Goal: Task Accomplishment & Management: Complete application form

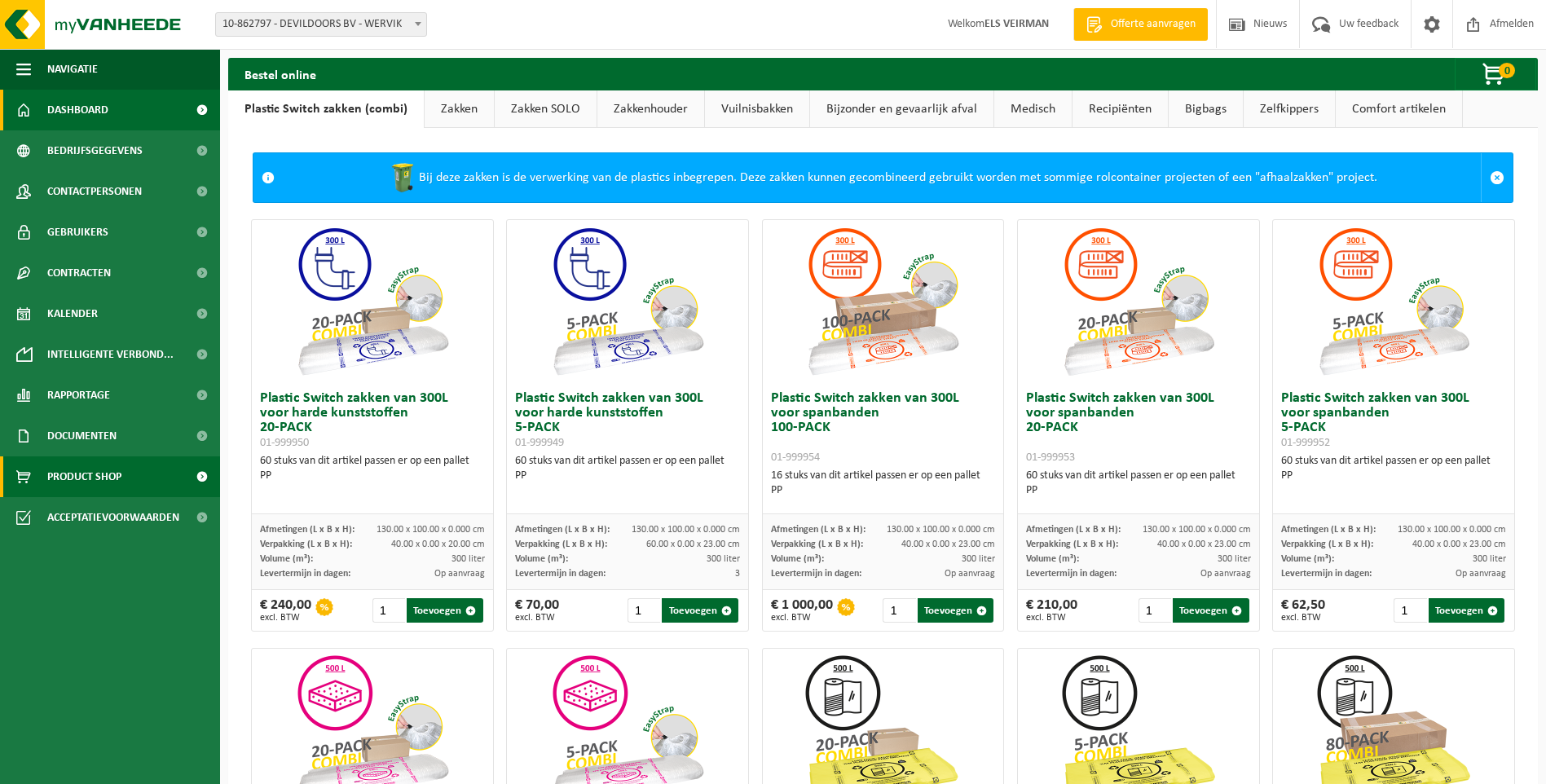
click at [129, 115] on link "Dashboard" at bounding box center [110, 110] width 220 height 41
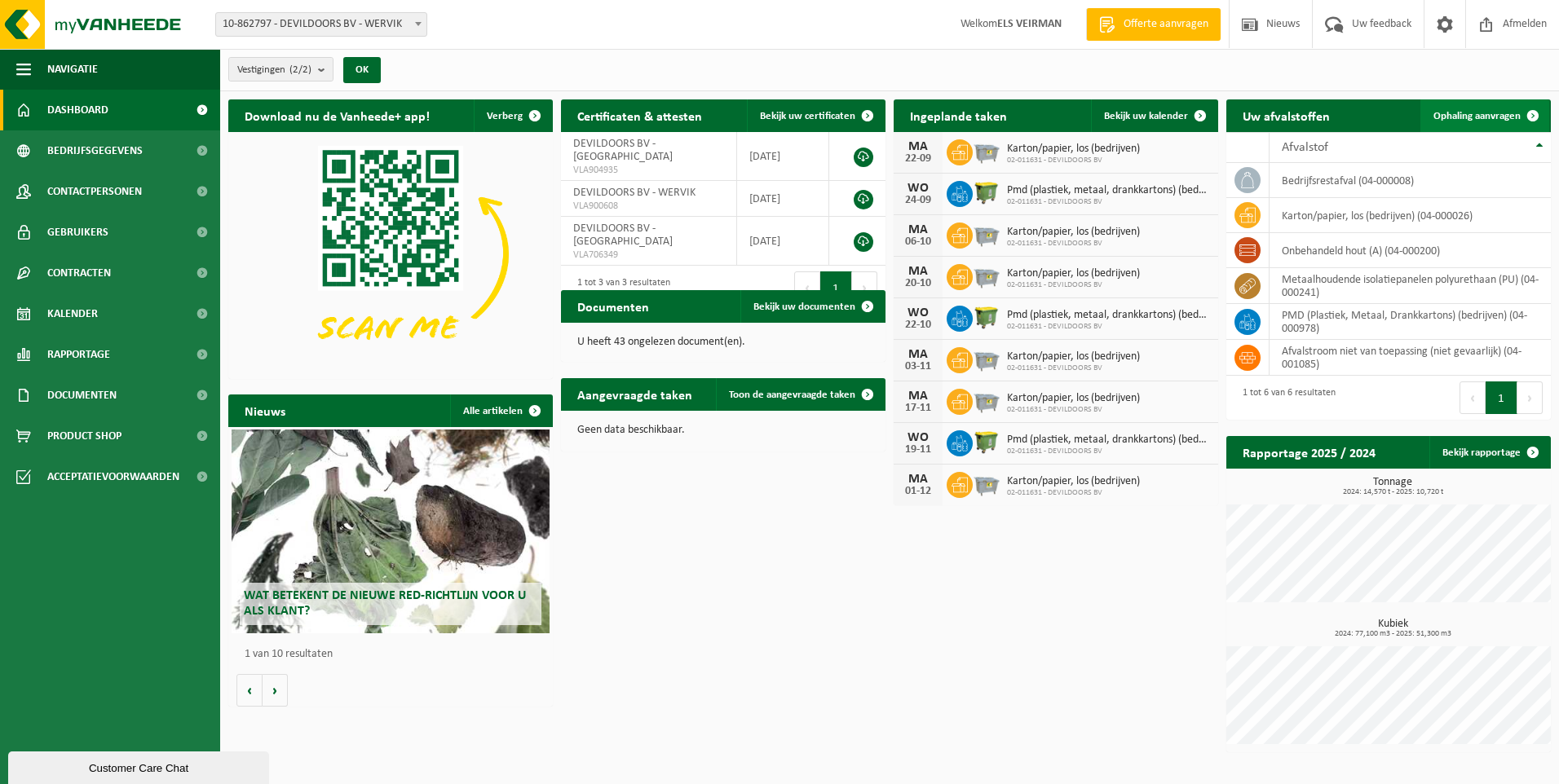
click at [1482, 127] on link "Ophaling aanvragen" at bounding box center [1484, 116] width 129 height 33
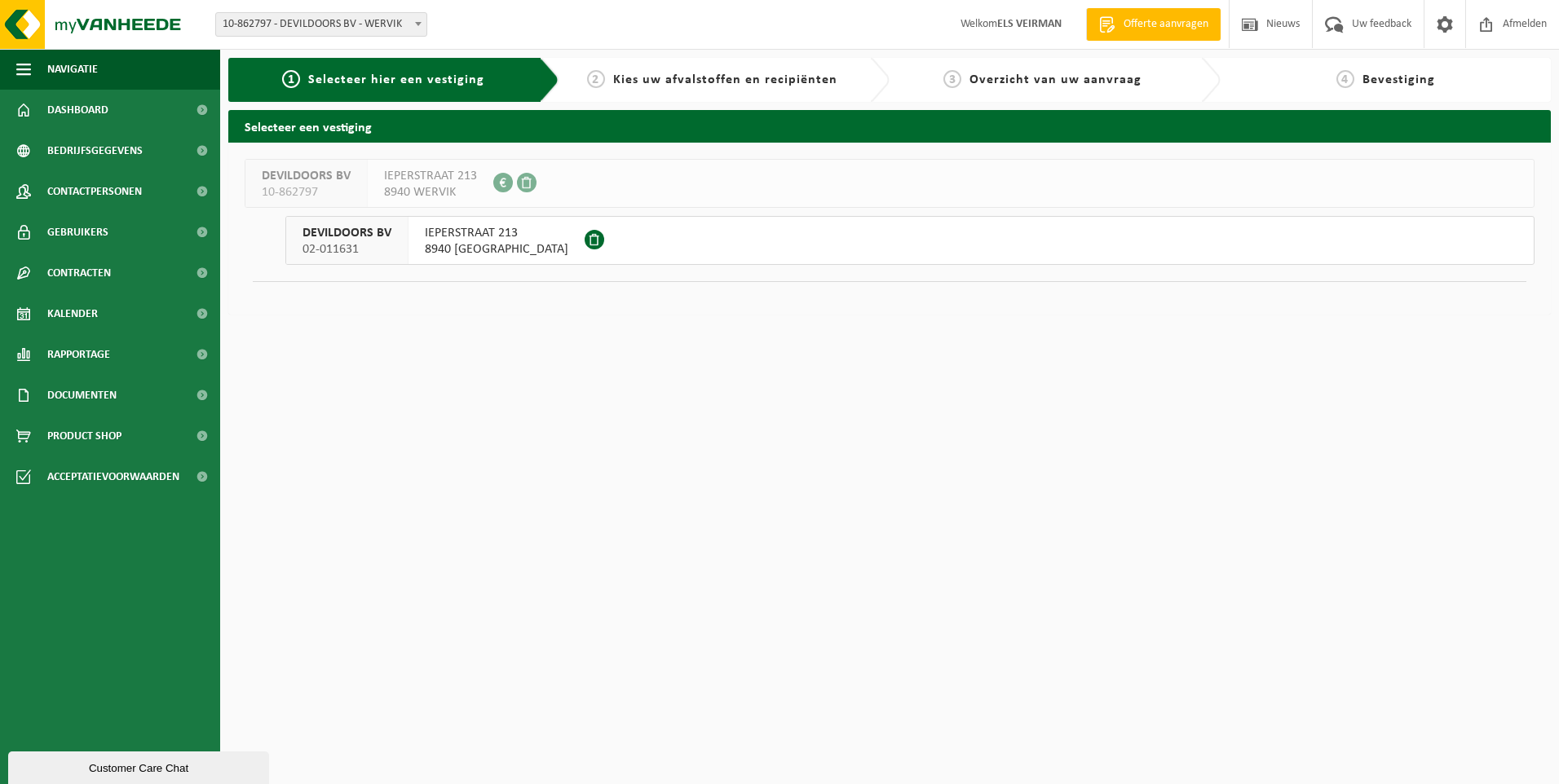
click at [501, 246] on span "8940 GELUWE" at bounding box center [496, 249] width 143 height 16
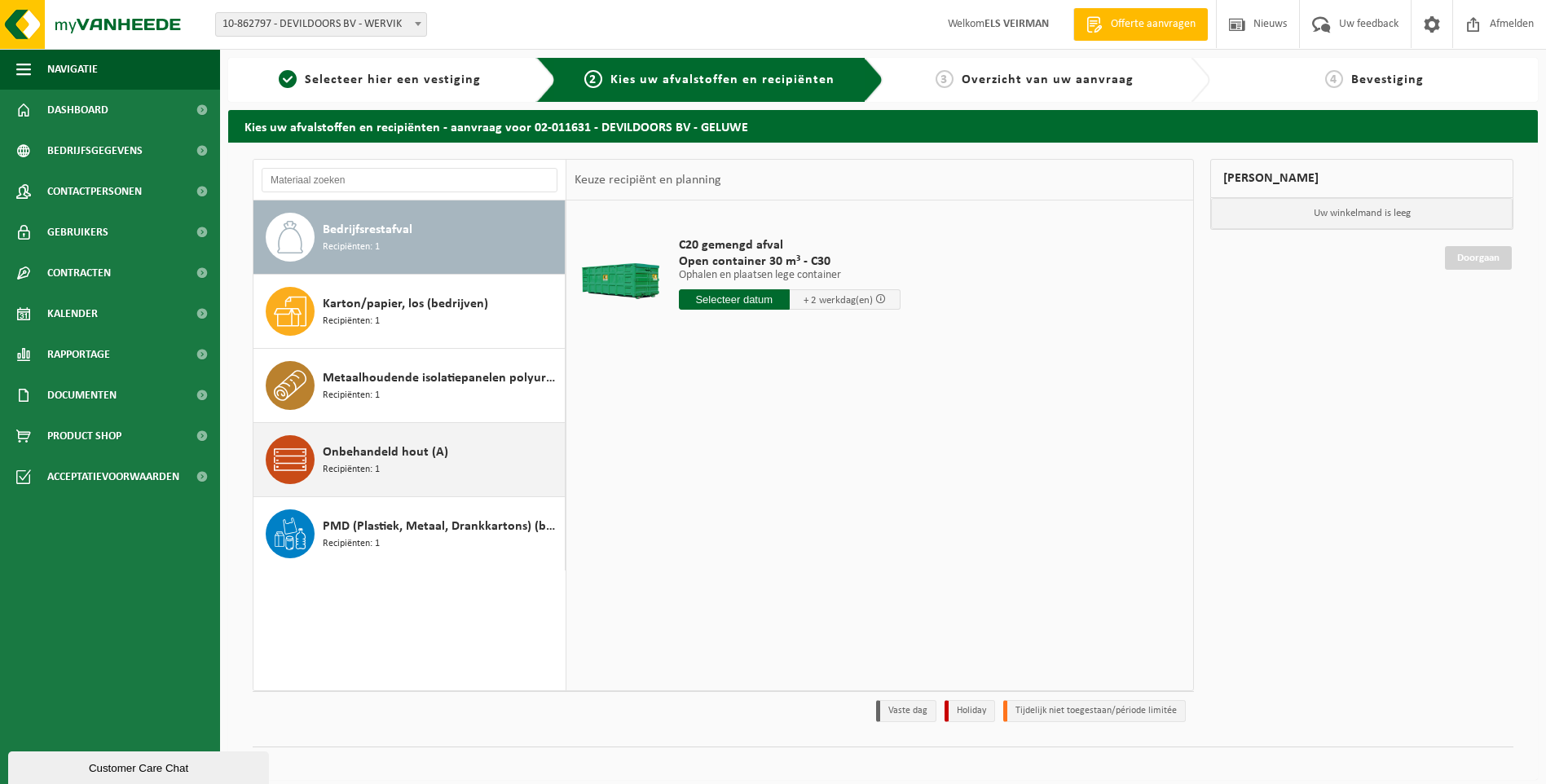
click at [405, 447] on span "Onbehandeld hout (A)" at bounding box center [386, 452] width 126 height 19
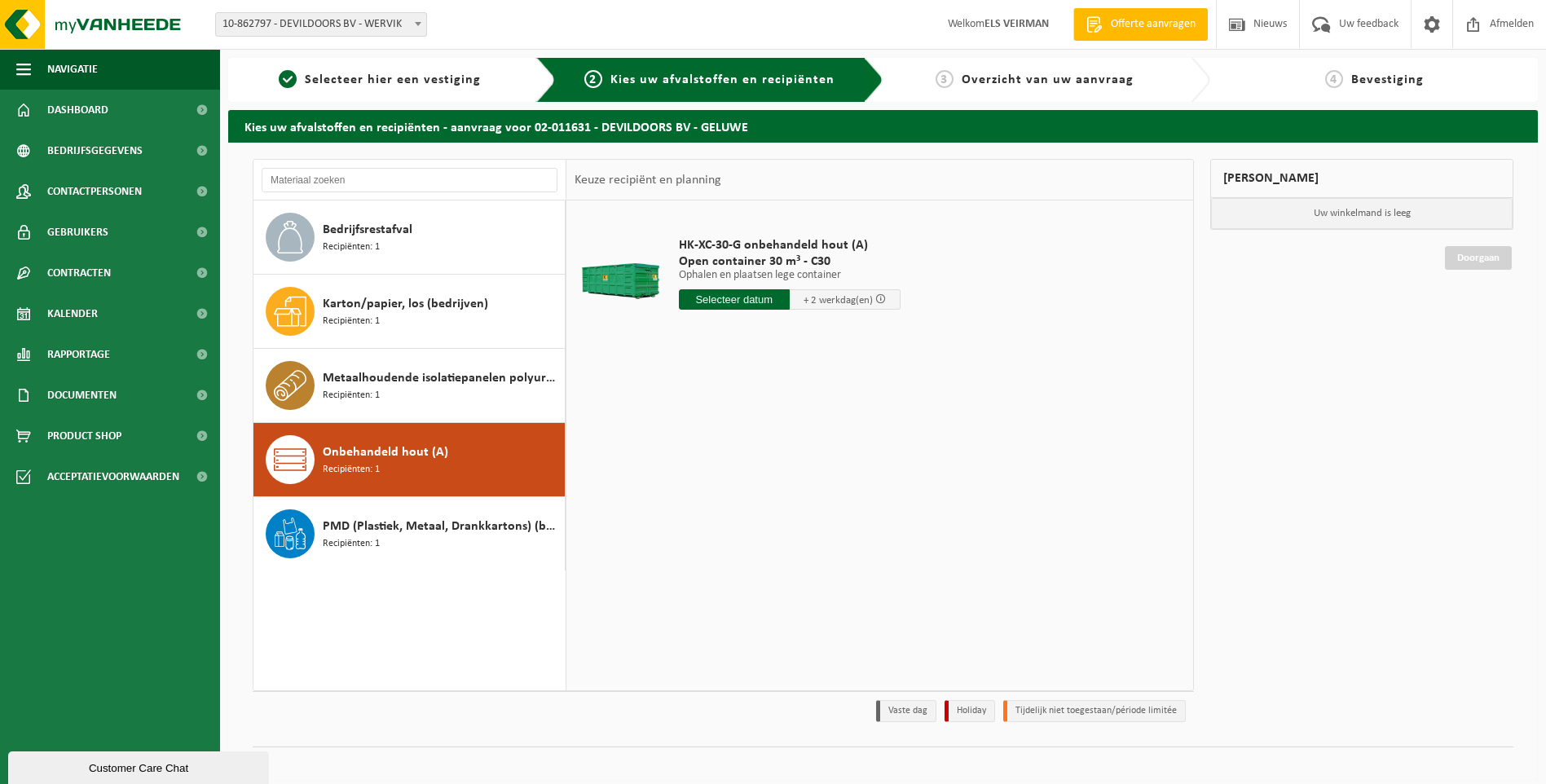
click at [729, 304] on input "text" at bounding box center [734, 299] width 111 height 20
click at [694, 477] on div "22" at bounding box center [694, 470] width 29 height 26
type input "Van 2025-09-22"
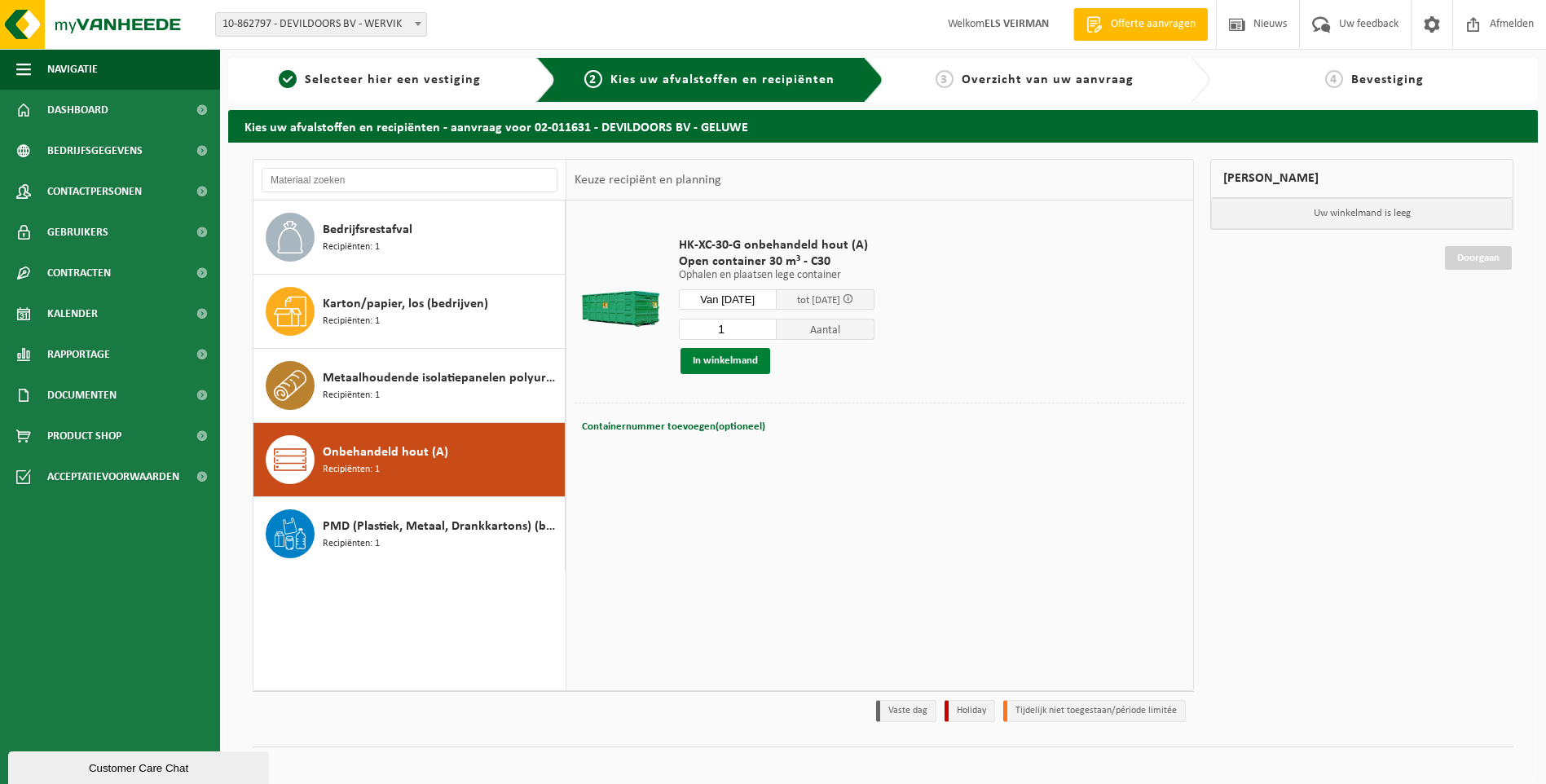
click at [745, 353] on button "In winkelmand" at bounding box center [725, 361] width 90 height 26
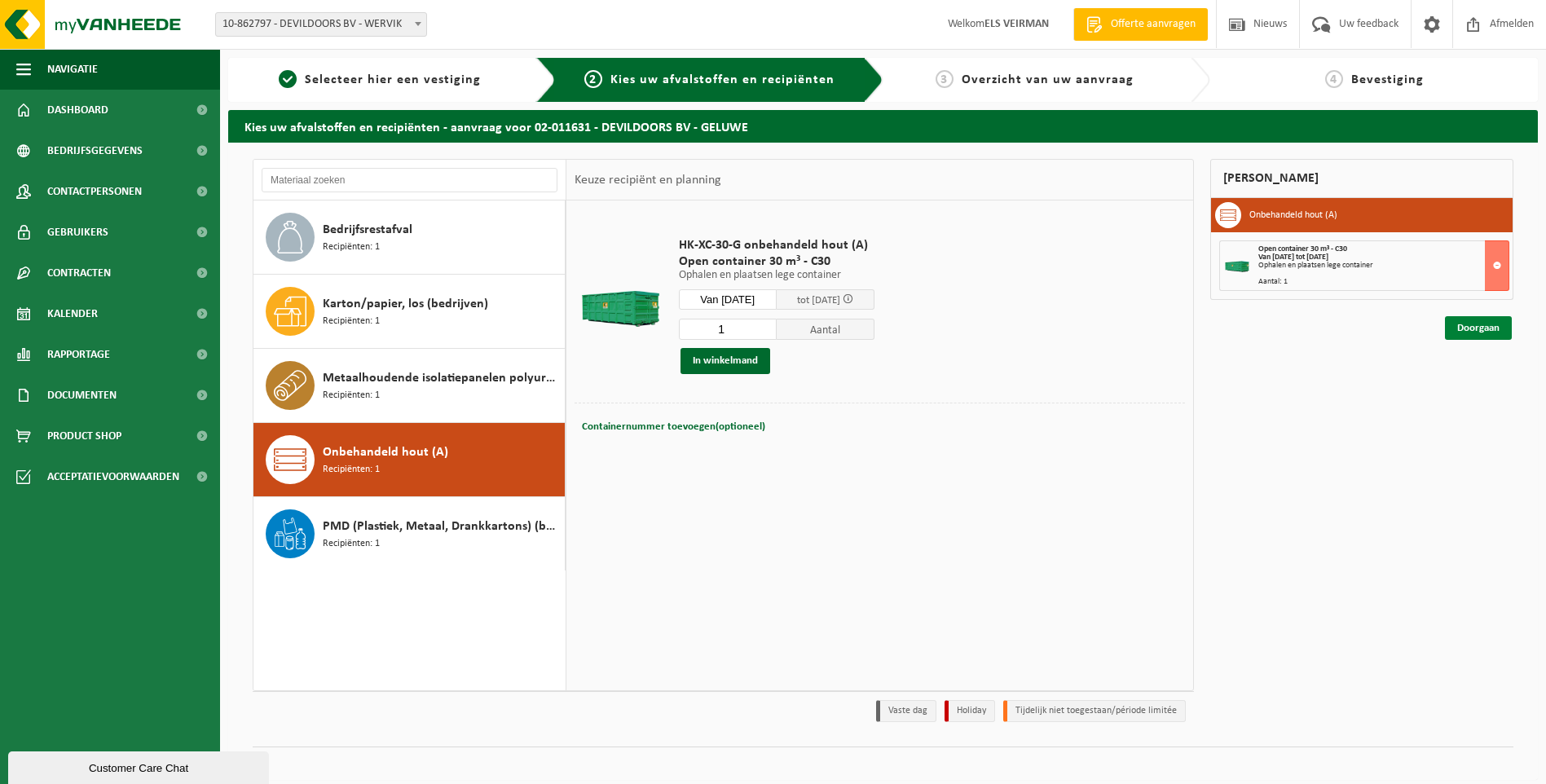
click at [1459, 319] on link "Doorgaan" at bounding box center [1478, 328] width 67 height 23
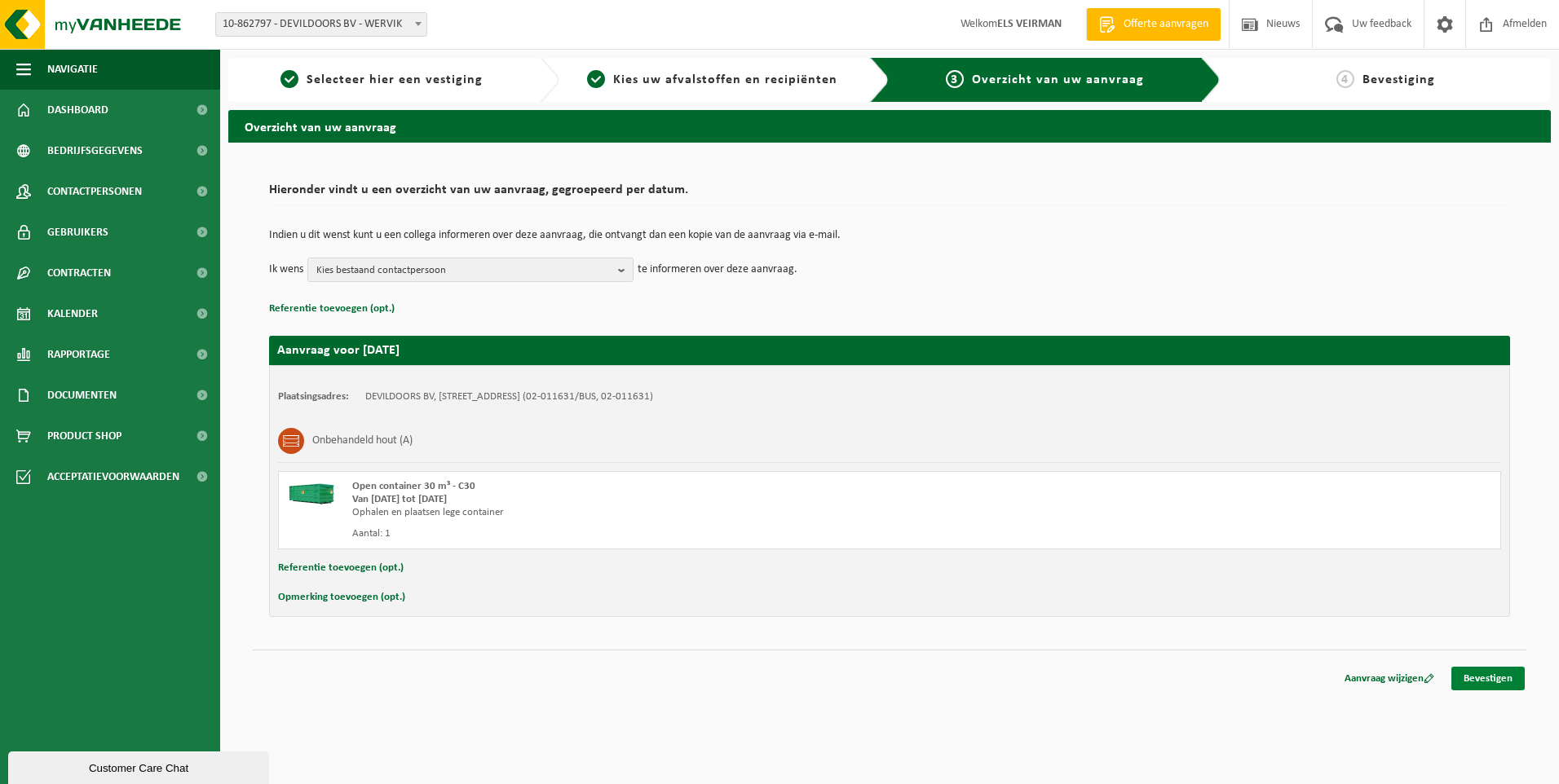
click at [1490, 674] on link "Bevestigen" at bounding box center [1487, 679] width 74 height 23
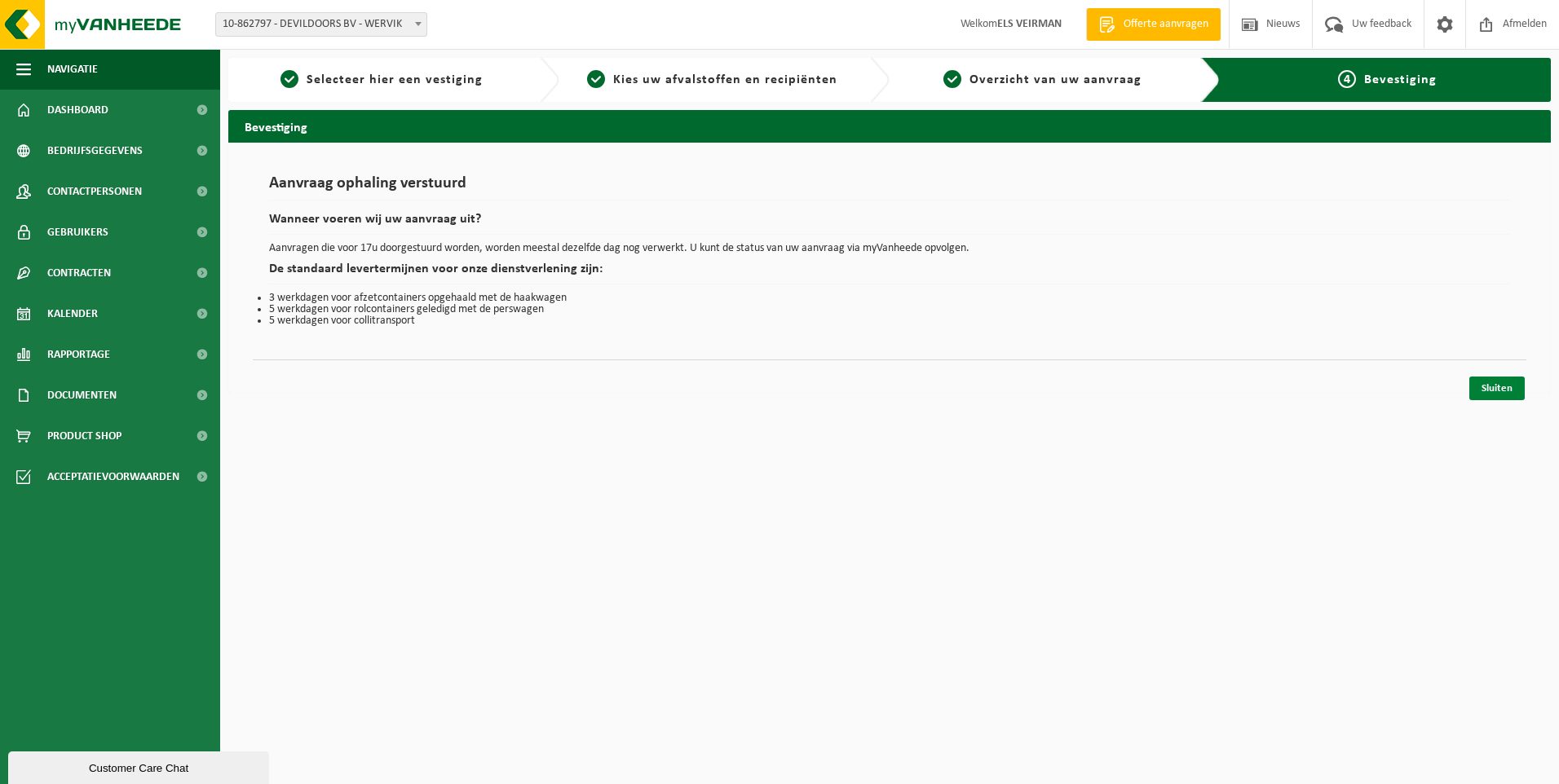
click at [1485, 385] on link "Sluiten" at bounding box center [1496, 388] width 55 height 23
